Goal: Transaction & Acquisition: Book appointment/travel/reservation

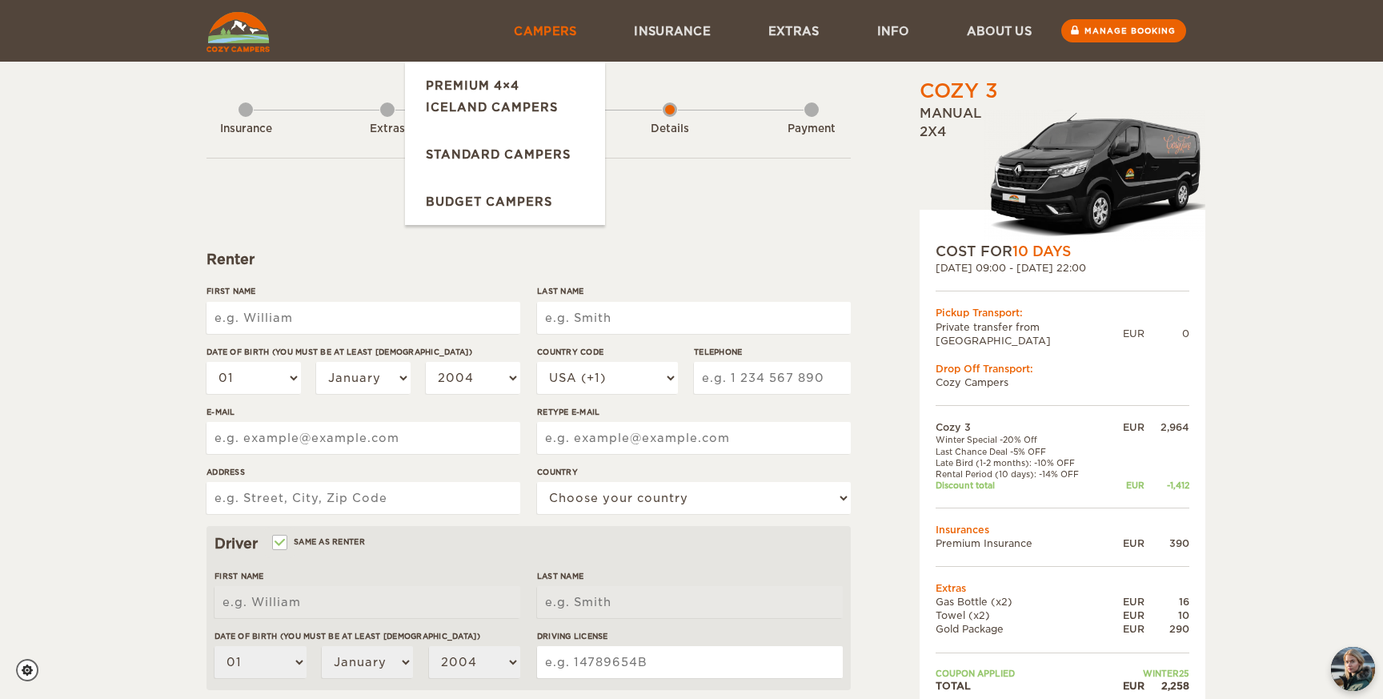
click at [575, 28] on link "Campers" at bounding box center [545, 31] width 120 height 62
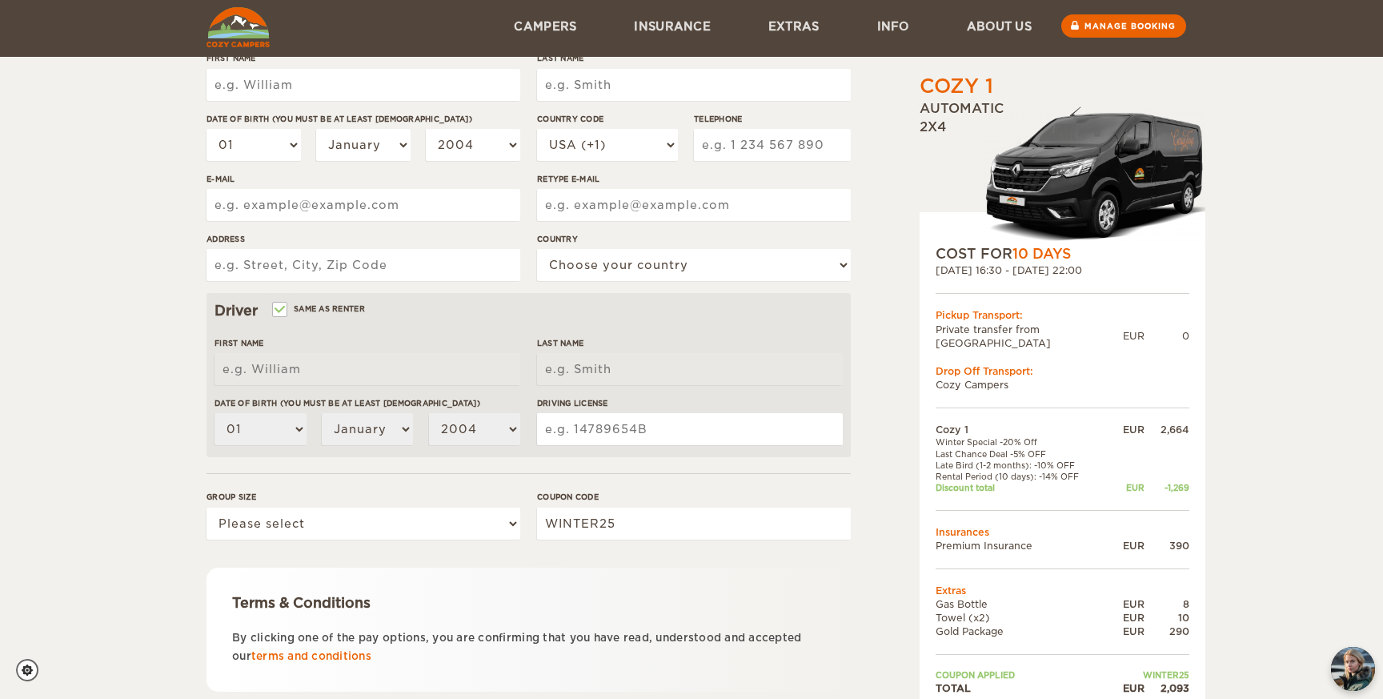
scroll to position [343, 0]
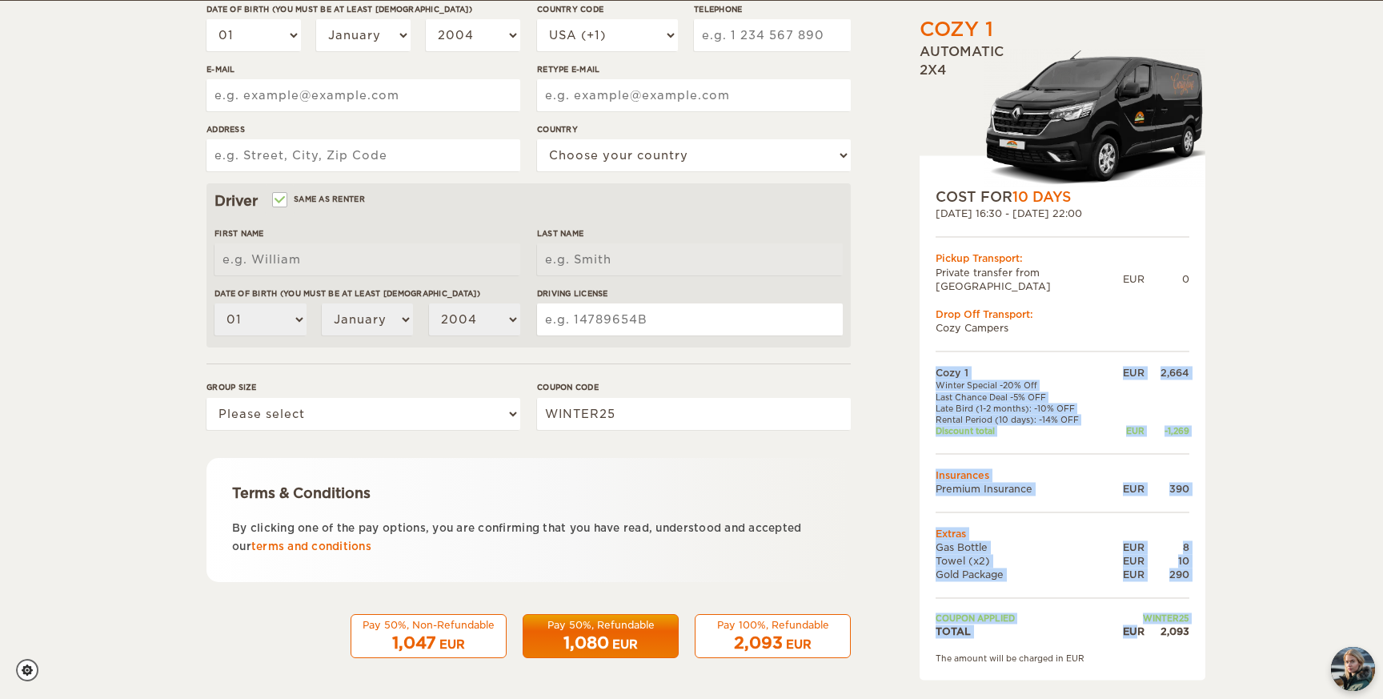
drag, startPoint x: 1194, startPoint y: 616, endPoint x: 1141, endPoint y: 616, distance: 52.8
click at [1141, 616] on div "COST FOR 10 Days 23. Sep 2025 16:30 - 02. Oct 2025 22:00 Pickup Transport: Priv…" at bounding box center [1063, 417] width 286 height 524
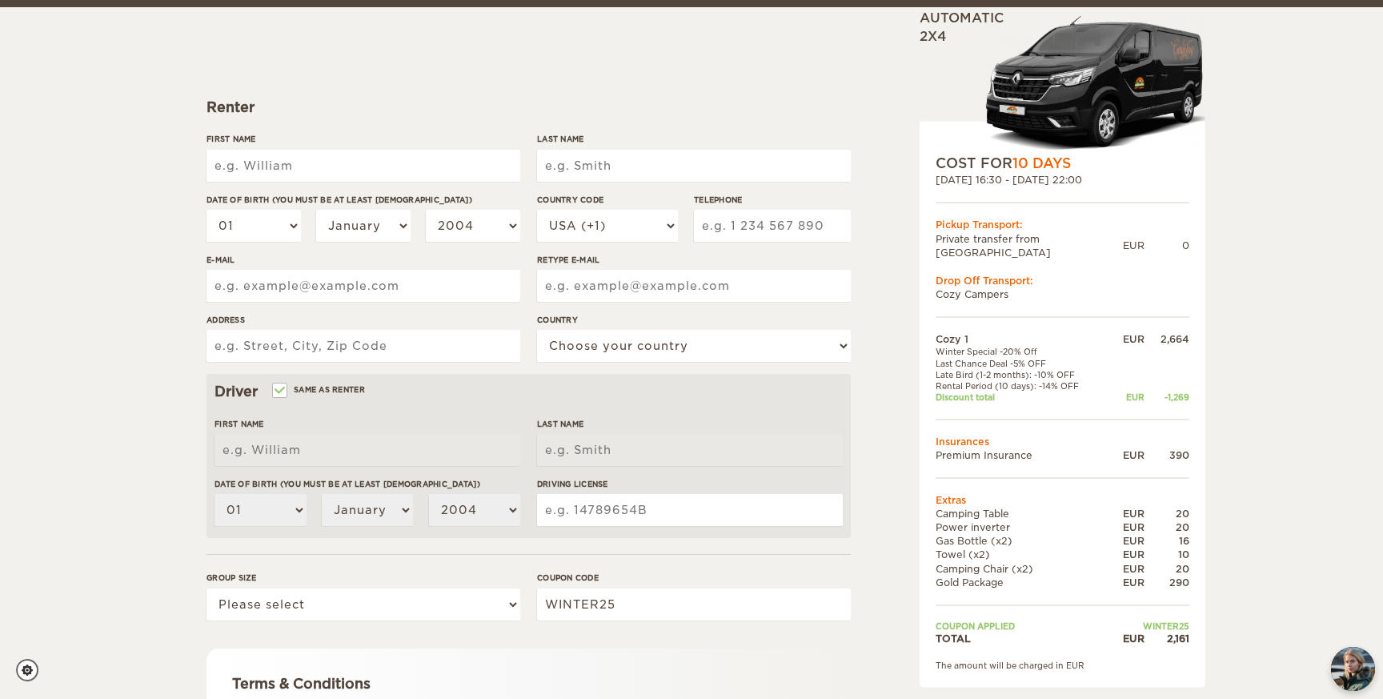
scroll to position [159, 0]
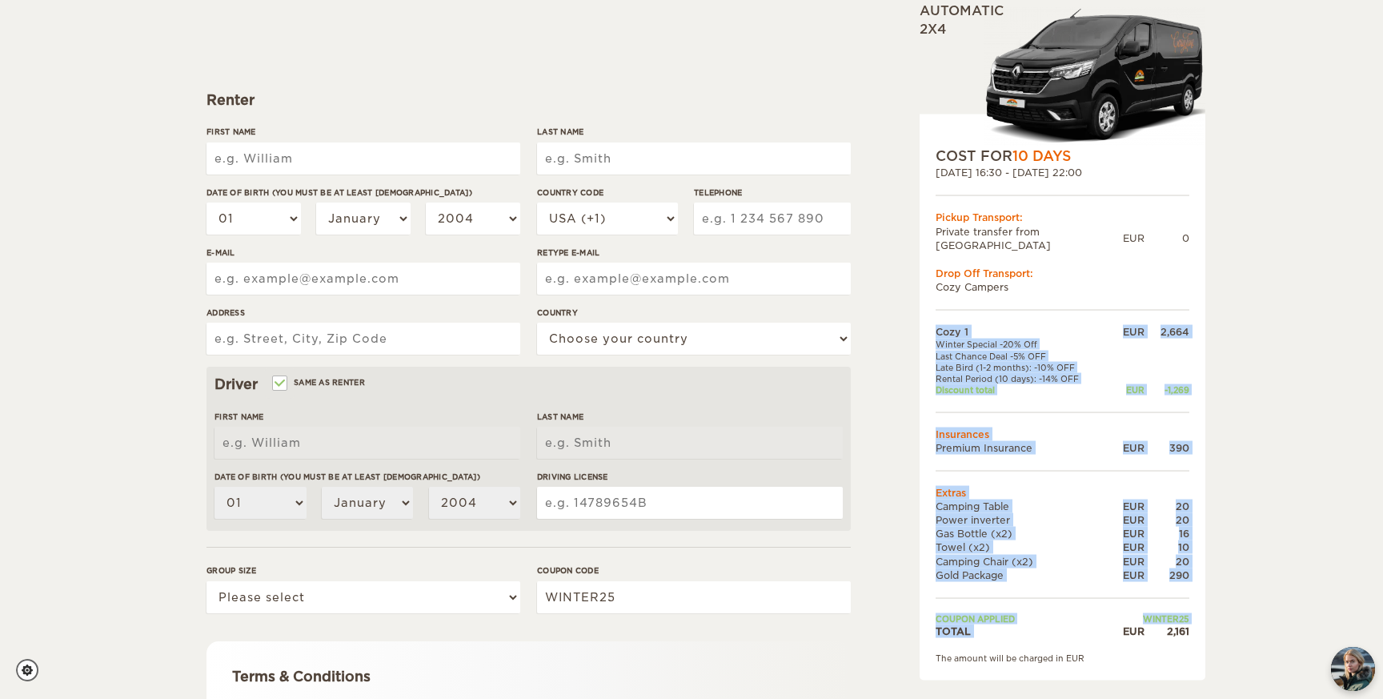
drag, startPoint x: 1195, startPoint y: 616, endPoint x: 1120, endPoint y: 619, distance: 75.3
click at [1120, 619] on div "COST FOR 10 Days [DATE] 16:30 - [DATE] 22:00 Pickup Transport: Private transfer…" at bounding box center [1063, 397] width 286 height 566
copy table "Cozy 1 EUR 2,664 Winter Special -20% Off Last Chance Deal -5% OFF Late Bird (1-…"
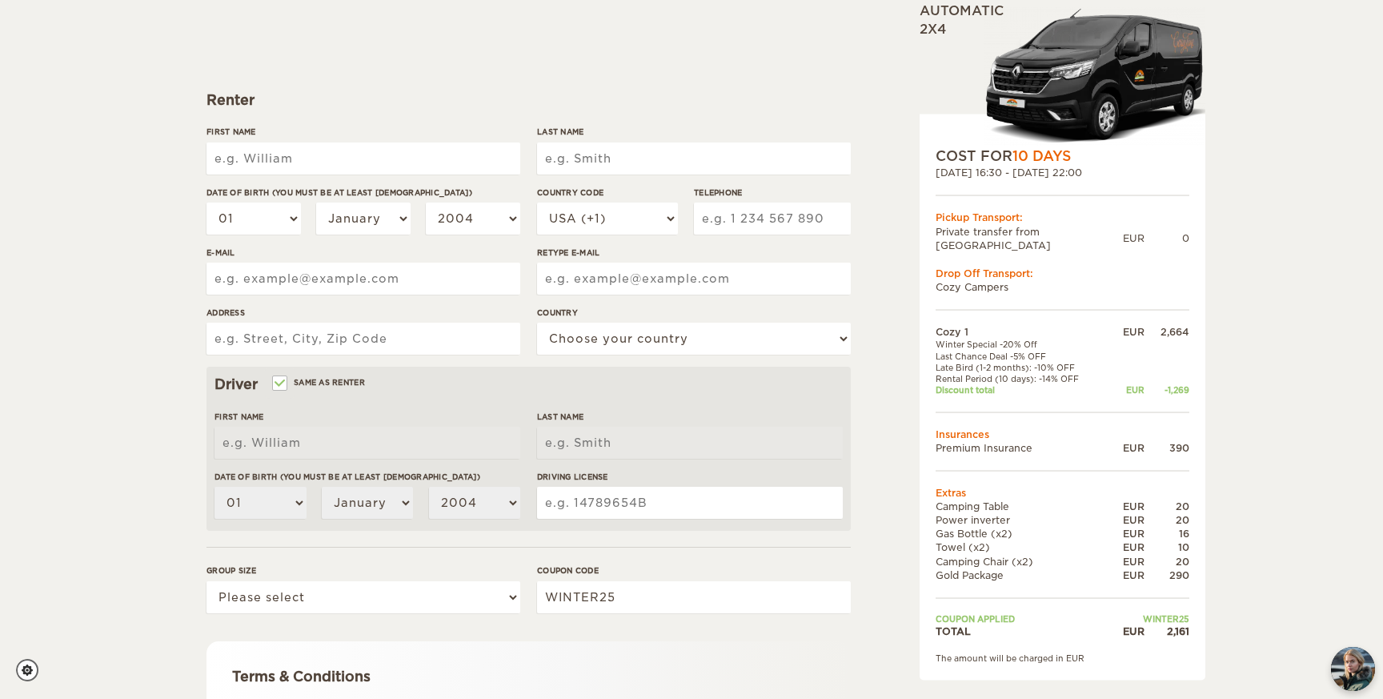
click at [1254, 603] on div "Cozy 1 Expand Collapse Total 2,161 EUR Automatic 2x4 COST FOR 10 Days 23. Sep 2…" at bounding box center [691, 361] width 1383 height 1041
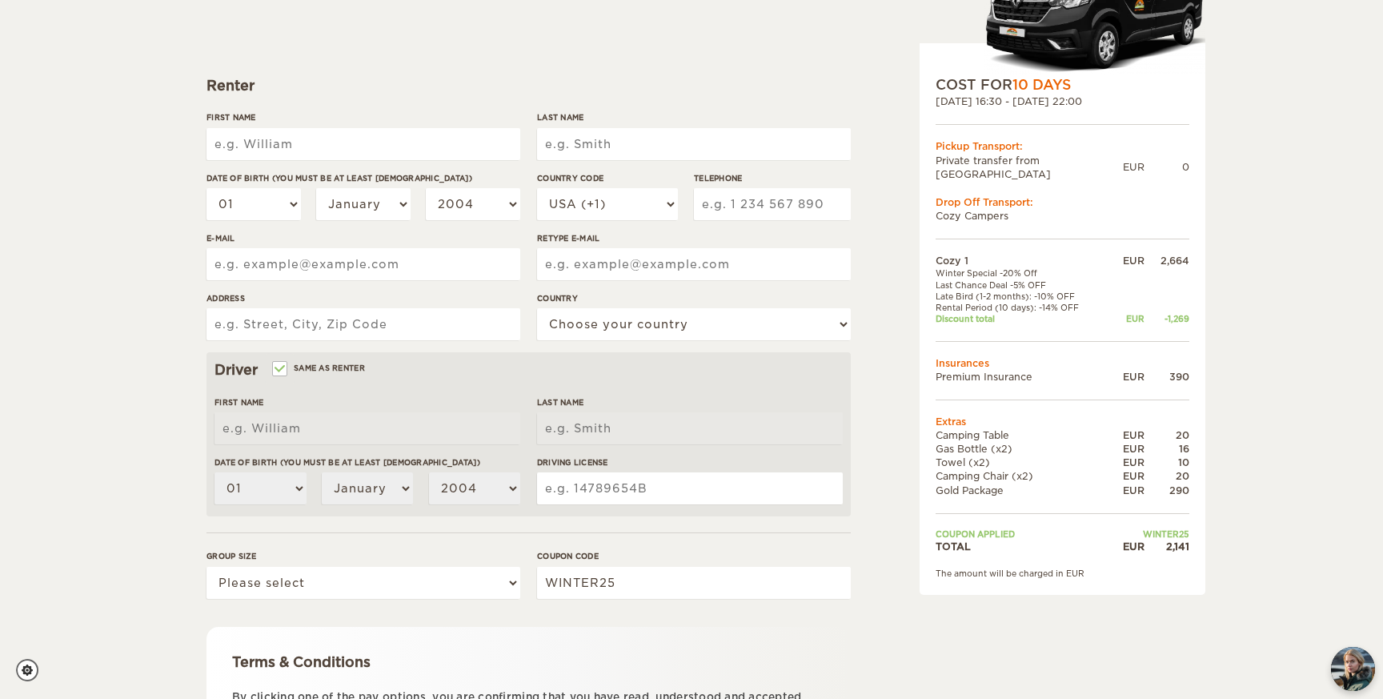
scroll to position [191, 0]
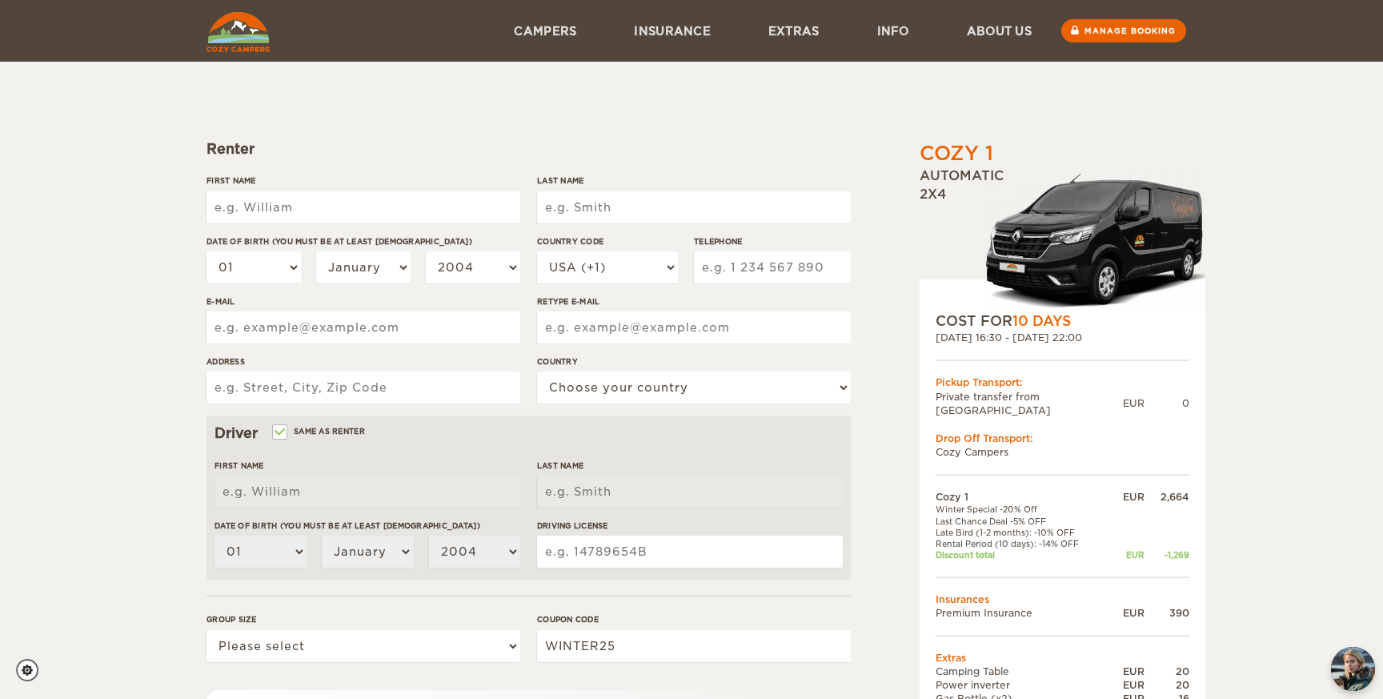
scroll to position [84, 0]
